Goal: Task Accomplishment & Management: Complete application form

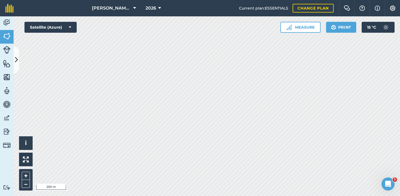
click at [17, 52] on button at bounding box center [16, 59] width 5 height 27
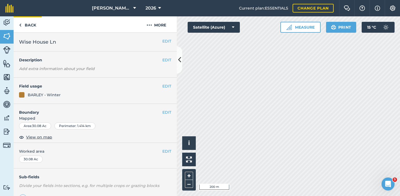
click at [29, 28] on link "Back" at bounding box center [28, 24] width 28 height 16
click at [31, 27] on link "Back" at bounding box center [28, 24] width 28 height 16
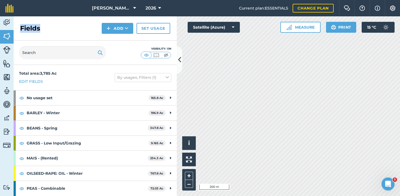
click at [31, 27] on h2 "Fields" at bounding box center [30, 28] width 20 height 9
click at [119, 24] on button "Add" at bounding box center [118, 28] width 32 height 11
click at [115, 41] on link "Draw" at bounding box center [118, 41] width 30 height 12
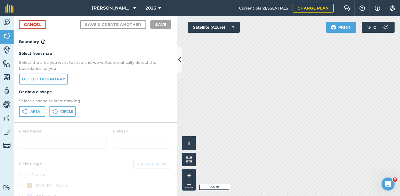
click at [45, 82] on link "Detect boundary" at bounding box center [43, 78] width 49 height 11
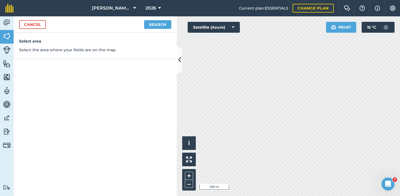
click at [150, 23] on button "Search" at bounding box center [157, 24] width 27 height 9
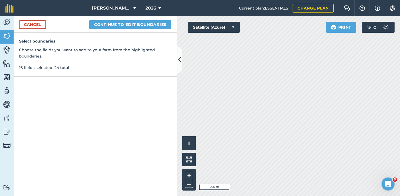
click at [138, 19] on div "Cancel Continue to edit boundaries" at bounding box center [95, 24] width 163 height 16
click at [138, 25] on button "Continue to edit boundaries" at bounding box center [130, 24] width 82 height 9
click at [129, 24] on button "Continue to name fields" at bounding box center [136, 24] width 70 height 9
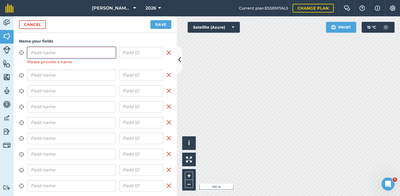
click at [59, 50] on input "text" at bounding box center [71, 52] width 89 height 11
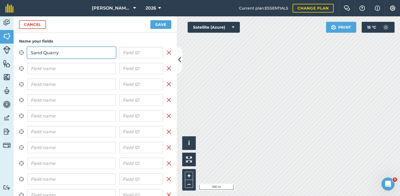
type input "Sand Quarry"
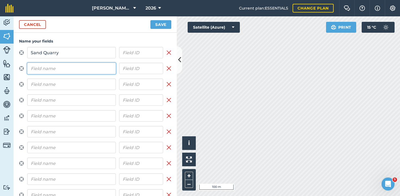
click at [93, 70] on input "text" at bounding box center [71, 68] width 89 height 11
type input "Vineyards"
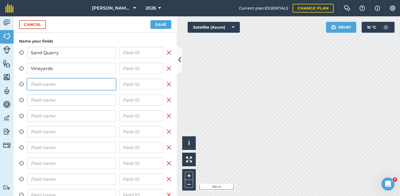
click at [69, 85] on input "text" at bounding box center [71, 83] width 89 height 11
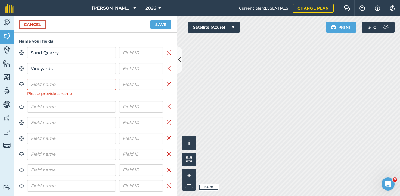
click at [52, 90] on div "Please provide a name" at bounding box center [71, 93] width 89 height 6
click at [44, 82] on input "text" at bounding box center [71, 83] width 89 height 11
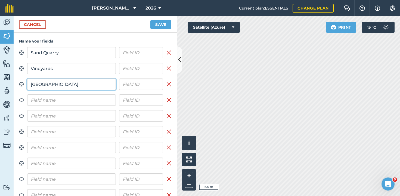
drag, startPoint x: 43, startPoint y: 87, endPoint x: 49, endPoint y: 84, distance: 7.2
click at [49, 84] on input "[GEOGRAPHIC_DATA]" at bounding box center [71, 83] width 89 height 11
type input "[GEOGRAPHIC_DATA]"
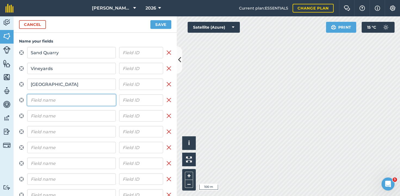
click at [44, 100] on input "text" at bounding box center [71, 99] width 89 height 11
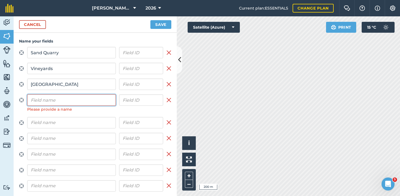
click at [79, 101] on input "text" at bounding box center [71, 99] width 89 height 11
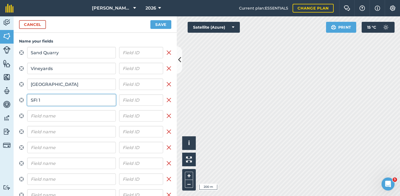
type input "SFI 1"
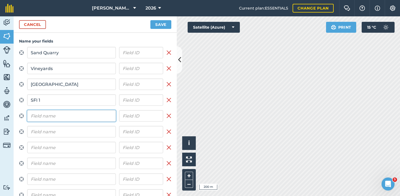
click at [32, 114] on input "text" at bounding box center [71, 115] width 89 height 11
type input "Grain Store"
click at [90, 134] on input "text" at bounding box center [71, 131] width 89 height 11
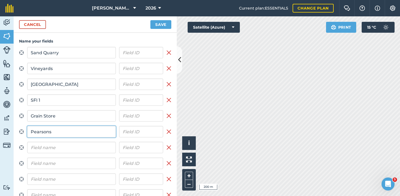
type input "Pearsons"
click at [46, 144] on input "text" at bounding box center [71, 146] width 89 height 11
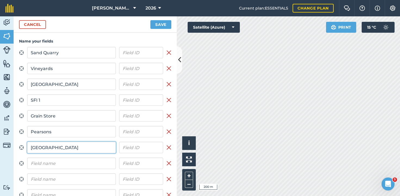
type input "[GEOGRAPHIC_DATA]"
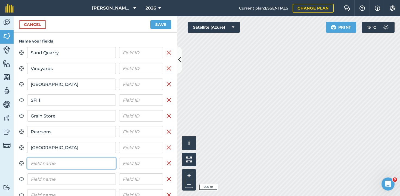
click at [46, 163] on input "text" at bounding box center [71, 162] width 89 height 11
type input "[PERSON_NAME] Rd 2"
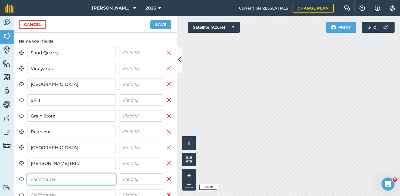
click at [59, 179] on input "text" at bounding box center [71, 178] width 89 height 11
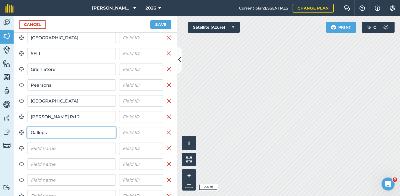
scroll to position [49, 0]
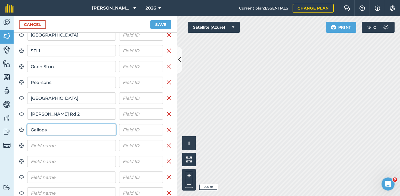
type input "Gallops"
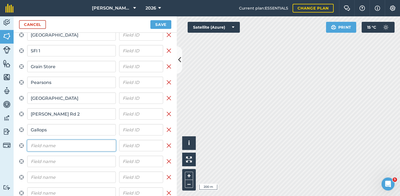
click at [33, 142] on input "text" at bounding box center [71, 145] width 89 height 11
type input "Faheys"
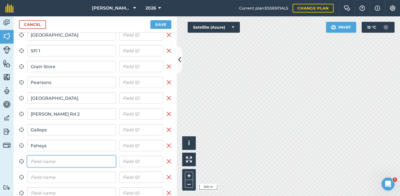
click at [60, 159] on input "text" at bounding box center [71, 160] width 89 height 11
type input "Opposite Bridleway"
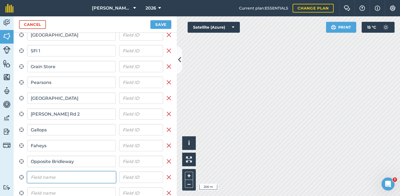
click at [52, 175] on input "text" at bounding box center [71, 176] width 89 height 11
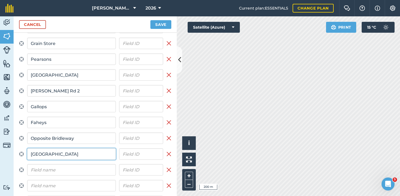
scroll to position [76, 0]
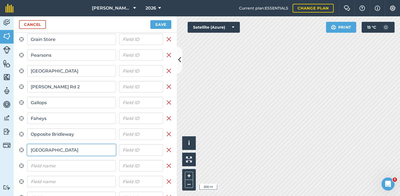
type input "[GEOGRAPHIC_DATA]"
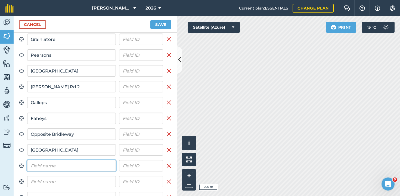
click at [48, 168] on input "text" at bounding box center [71, 165] width 89 height 11
type input "[GEOGRAPHIC_DATA]"
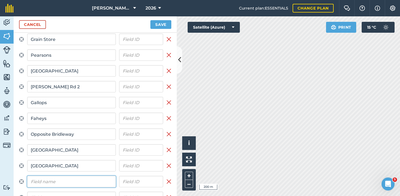
click at [52, 182] on input "text" at bounding box center [71, 180] width 89 height 11
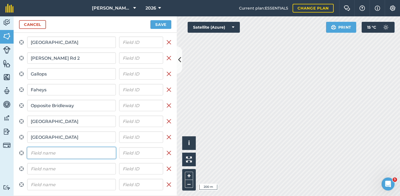
scroll to position [105, 0]
type input "Rear Grain Store"
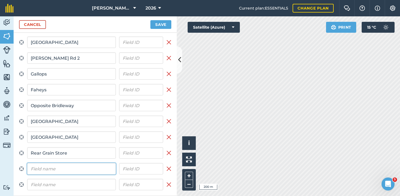
click at [54, 169] on input "text" at bounding box center [71, 168] width 89 height 11
type input "Swinton Grange"
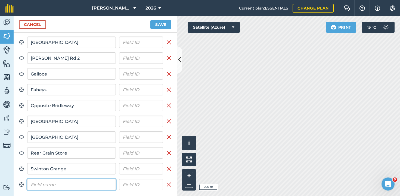
click at [72, 185] on input "text" at bounding box center [71, 183] width 89 height 11
click at [40, 182] on input "SFIb 2" at bounding box center [71, 183] width 89 height 11
type input "SFI 2"
click at [156, 24] on button "Save" at bounding box center [160, 24] width 21 height 9
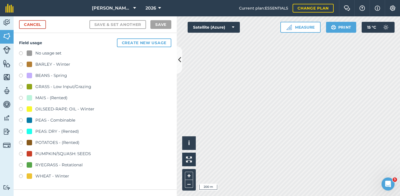
click at [21, 109] on label at bounding box center [23, 109] width 8 height 5
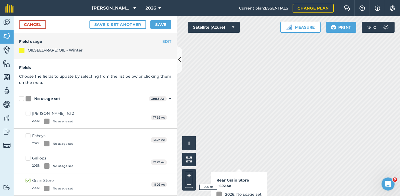
checkbox input "false"
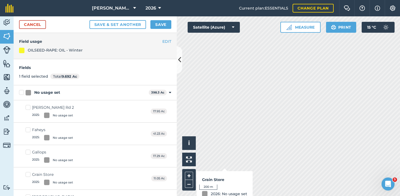
checkbox input "true"
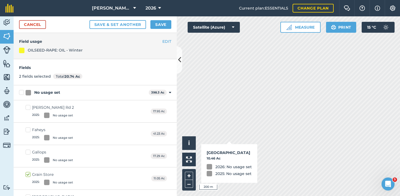
checkbox input "true"
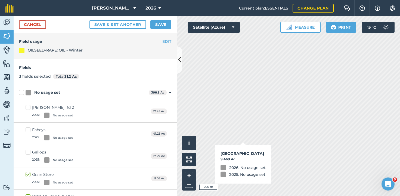
checkbox input "true"
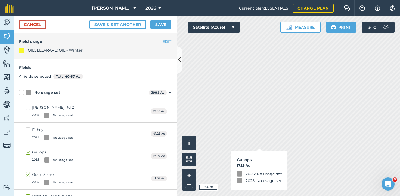
checkbox input "true"
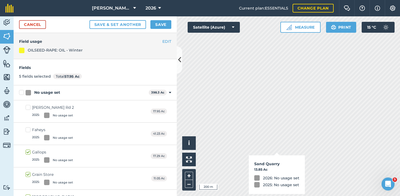
checkbox input "true"
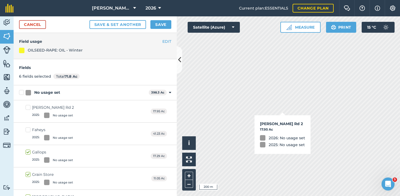
checkbox input "true"
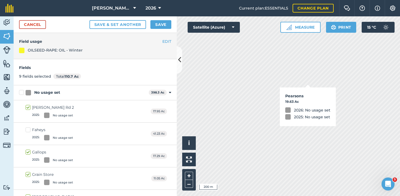
checkbox input "true"
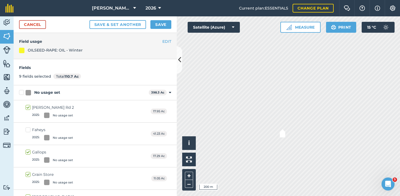
checkbox input "true"
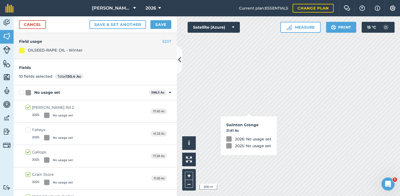
checkbox input "true"
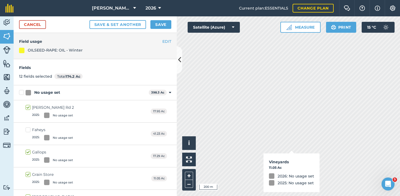
checkbox input "true"
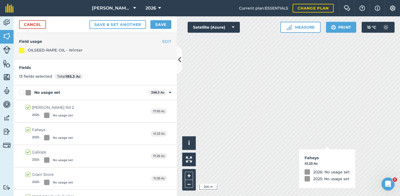
checkbox input "true"
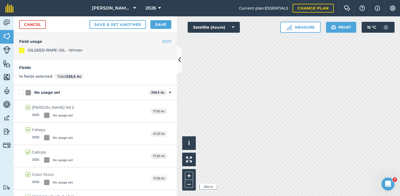
click at [159, 25] on button "Save" at bounding box center [160, 24] width 21 height 9
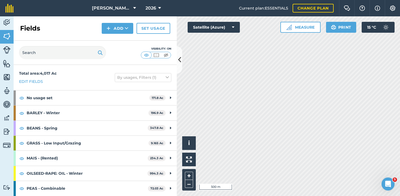
click at [179, 58] on icon at bounding box center [179, 60] width 3 height 10
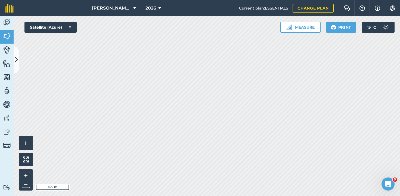
click at [17, 59] on icon at bounding box center [16, 60] width 3 height 10
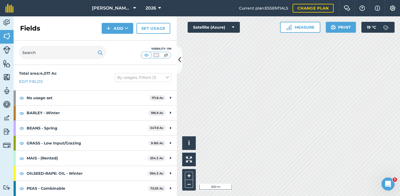
click at [179, 61] on icon at bounding box center [179, 60] width 3 height 10
